Goal: Task Accomplishment & Management: Manage account settings

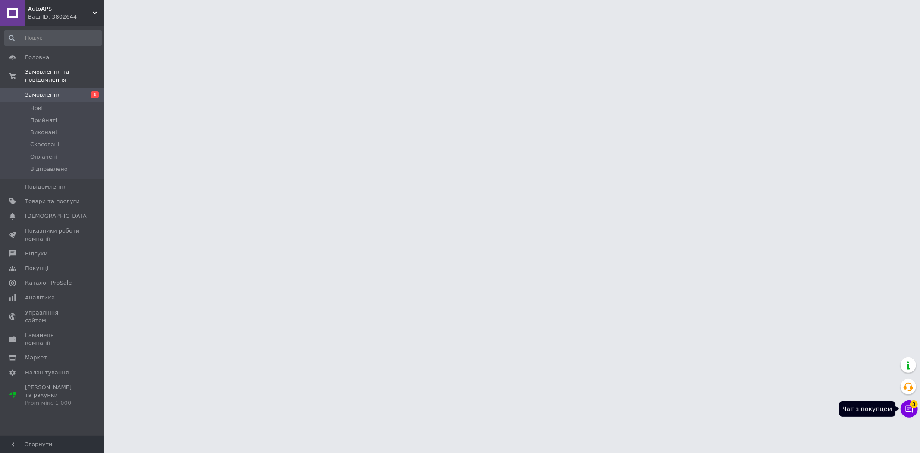
click at [913, 408] on button "Чат з покупцем 3" at bounding box center [908, 408] width 17 height 17
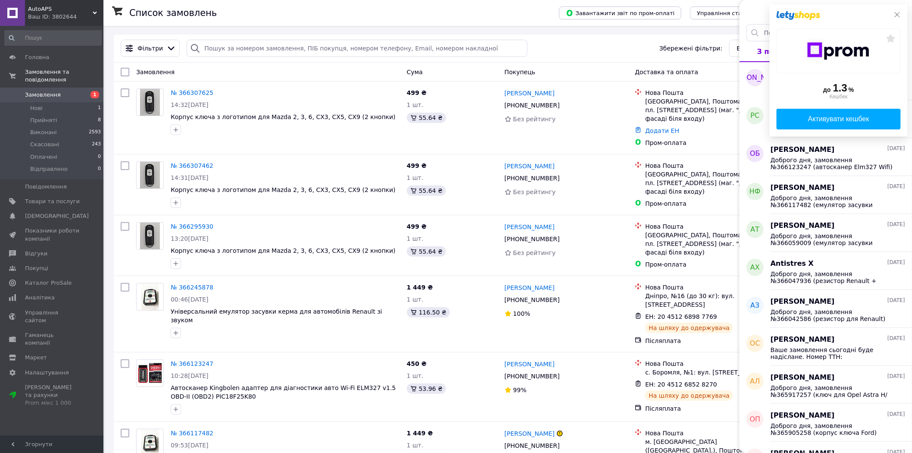
click at [898, 15] on icon at bounding box center [897, 14] width 5 height 5
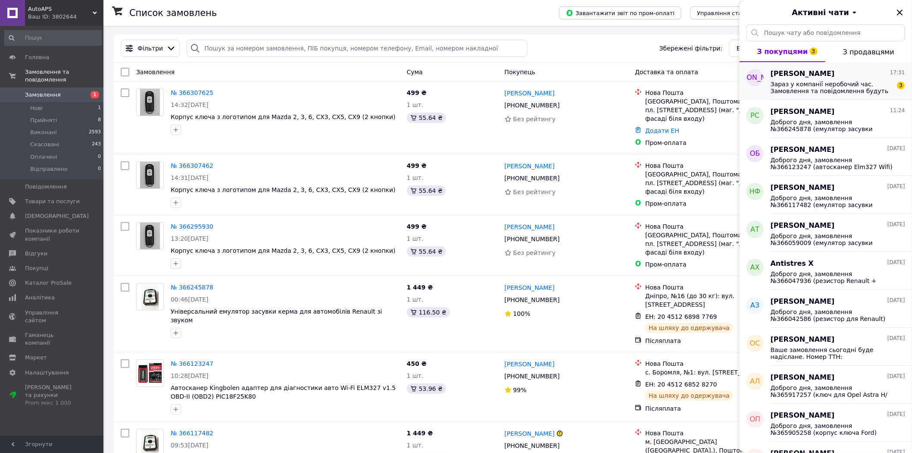
click at [835, 81] on span "Зараз у компанії неробочий час. Замовлення та повідомлення будуть оброблені з 1…" at bounding box center [832, 88] width 122 height 14
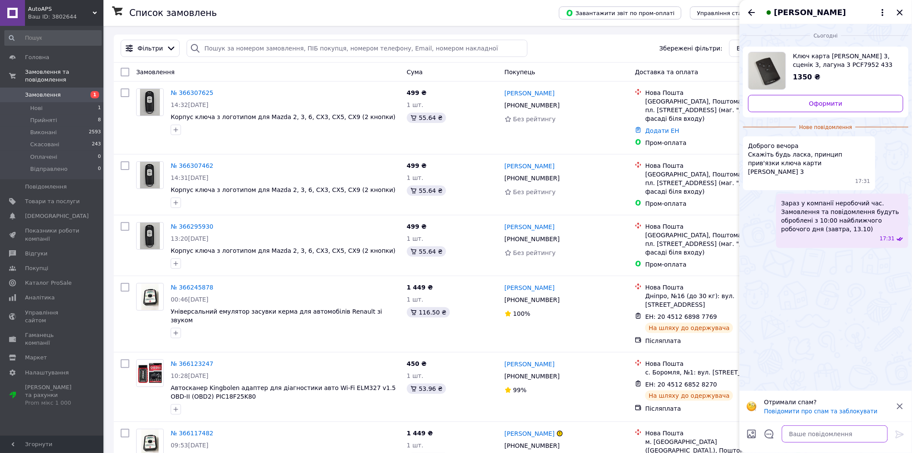
click at [805, 432] on textarea at bounding box center [835, 433] width 106 height 17
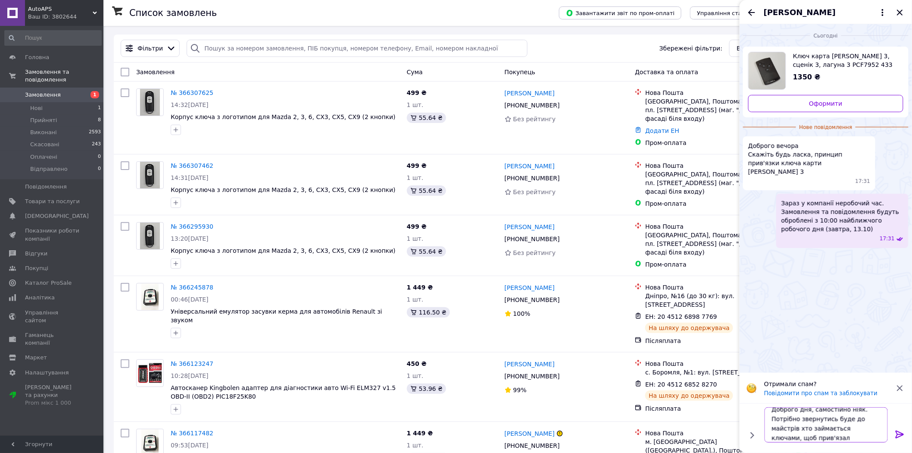
scroll to position [1, 0]
type textarea "Доброго дня, самостійно ніяк. Потрібно звернутись буде до майстрів хто займаєть…"
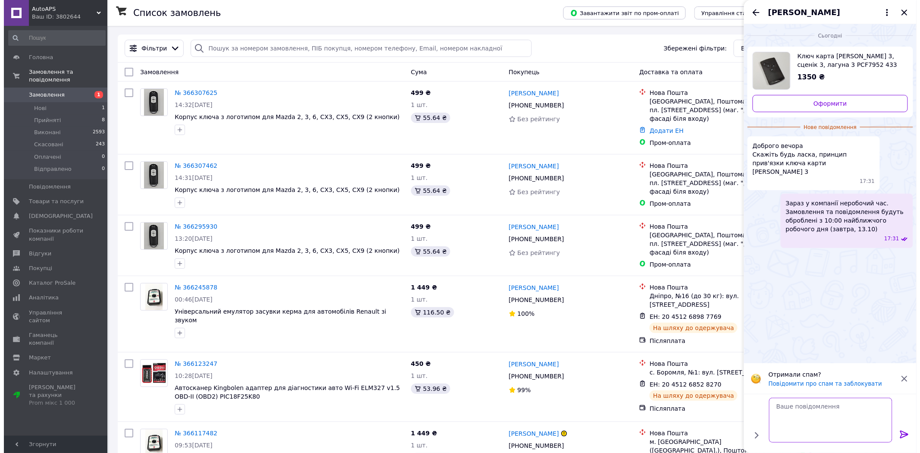
scroll to position [0, 0]
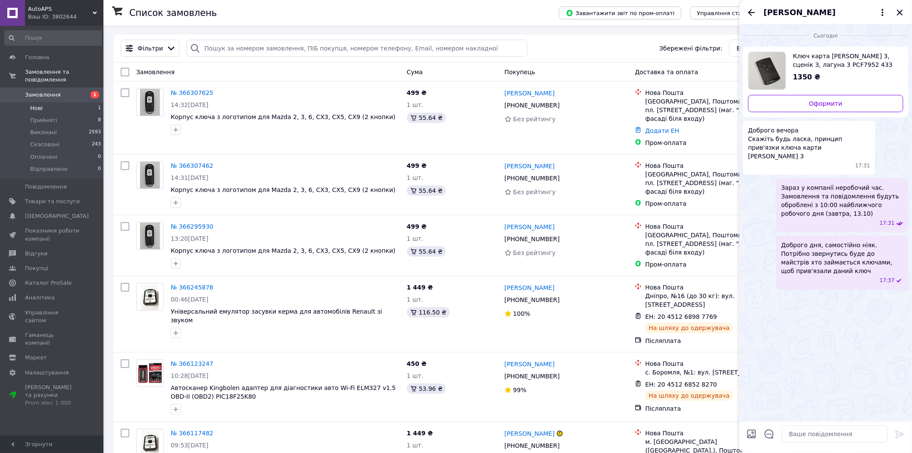
click at [72, 102] on li "Нові 1" at bounding box center [53, 108] width 106 height 12
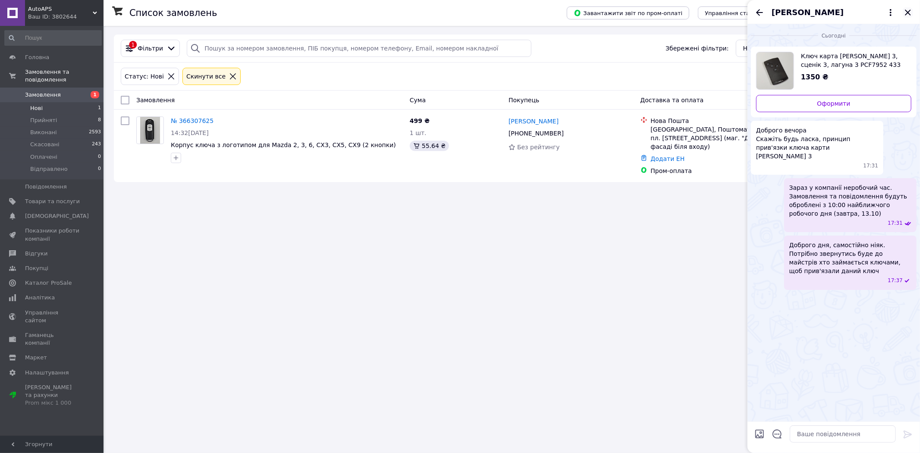
click at [911, 14] on icon "Закрити" at bounding box center [907, 12] width 10 height 10
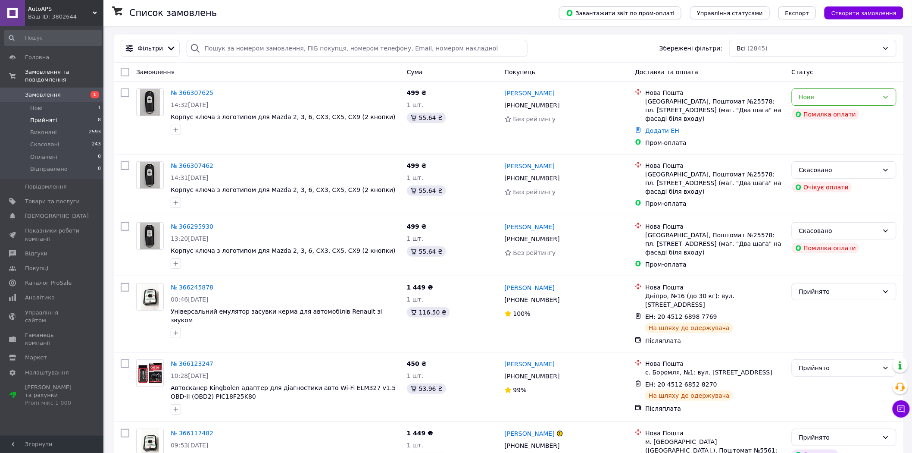
click at [52, 116] on span "Прийняті" at bounding box center [43, 120] width 27 height 8
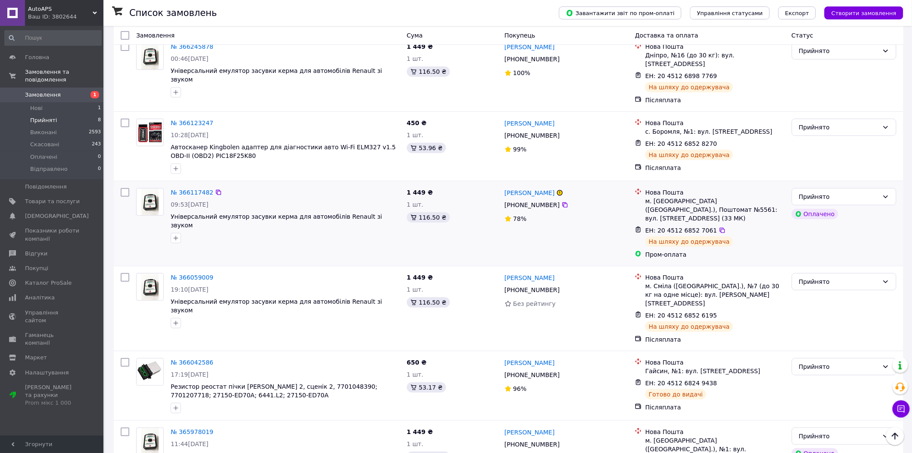
scroll to position [110, 0]
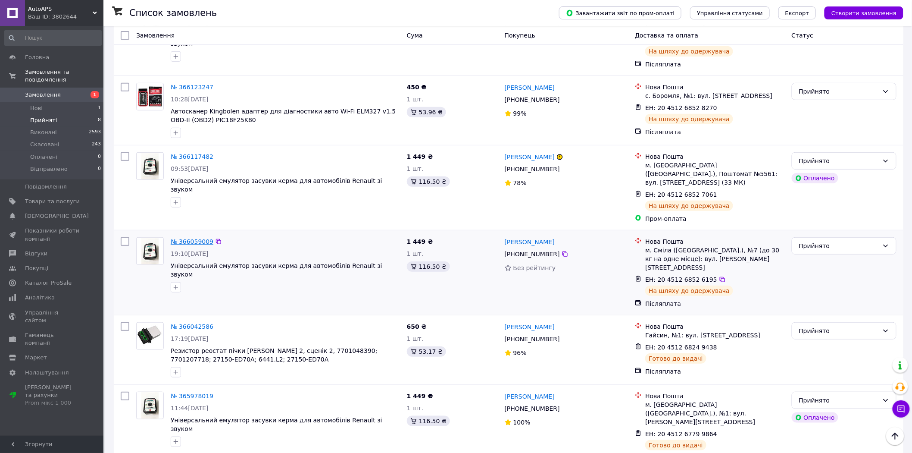
click at [196, 238] on link "№ 366059009" at bounding box center [192, 241] width 43 height 7
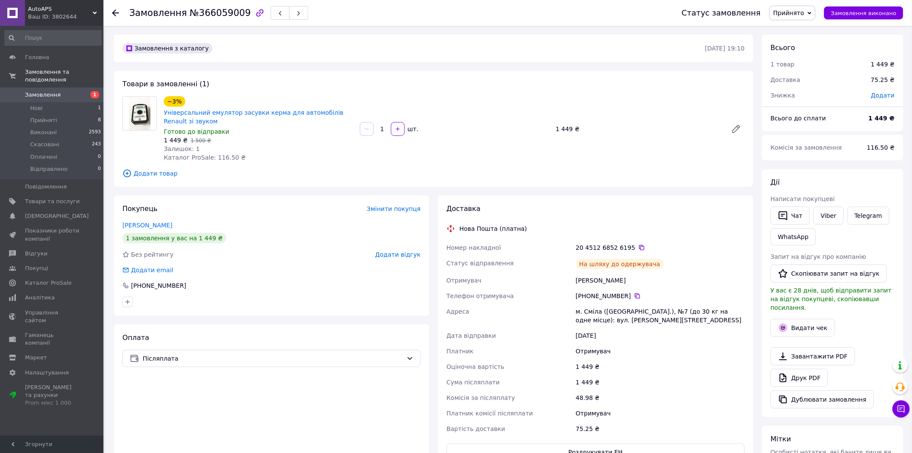
click at [799, 15] on span "Прийнято" at bounding box center [788, 12] width 31 height 7
click at [795, 27] on li "Виконано" at bounding box center [793, 30] width 46 height 13
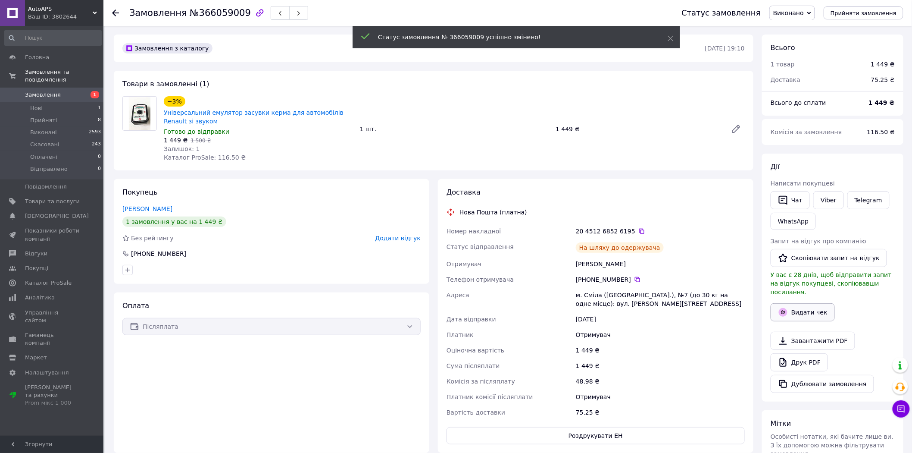
click at [807, 310] on button "Видати чек" at bounding box center [803, 312] width 64 height 18
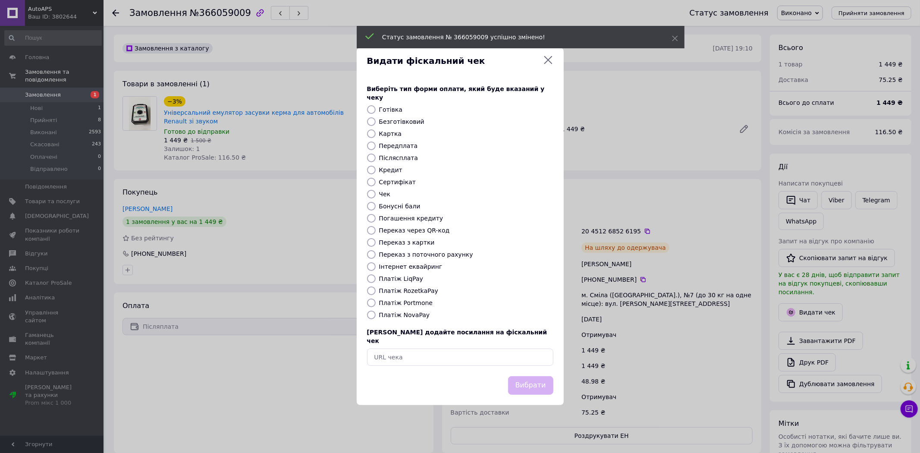
click at [410, 315] on label "Платіж NovaPay" at bounding box center [404, 314] width 51 height 7
click at [375, 315] on input "Платіж NovaPay" at bounding box center [371, 314] width 9 height 9
radio input "true"
click at [542, 379] on button "Вибрати" at bounding box center [530, 385] width 45 height 19
